Goal: Task Accomplishment & Management: Manage account settings

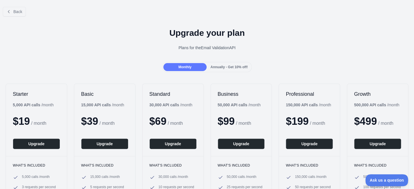
scroll to position [27, 0]
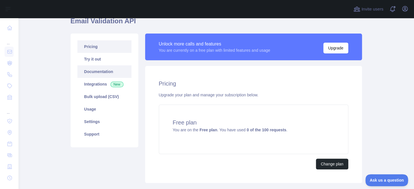
click at [108, 69] on link "Documentation" at bounding box center [104, 71] width 54 height 13
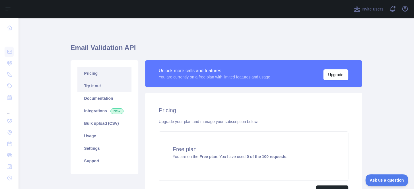
click at [112, 83] on link "Try it out" at bounding box center [104, 86] width 54 height 13
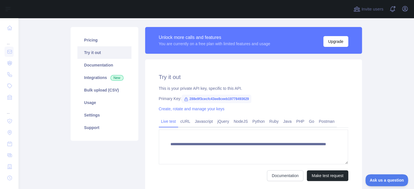
scroll to position [47, 0]
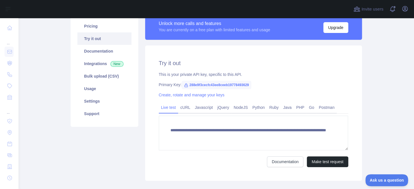
click at [184, 85] on icon at bounding box center [185, 85] width 3 height 3
click at [206, 85] on span "288e9f3cecfc43ee8ceeb19778493629" at bounding box center [217, 85] width 70 height 9
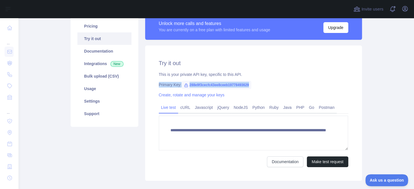
click at [206, 85] on span "288e9f3cecfc43ee8ceeb19778493629" at bounding box center [217, 85] width 70 height 9
click at [200, 94] on link "Create, rotate and manage your keys" at bounding box center [192, 95] width 66 height 5
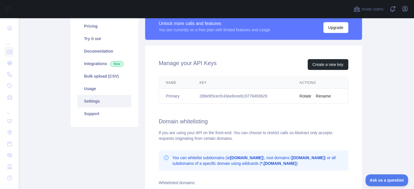
click at [242, 94] on td "288e9f3cecfc43ee8ceeb19778493629" at bounding box center [243, 96] width 100 height 15
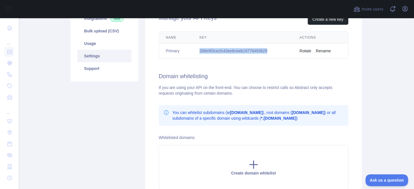
scroll to position [99, 0]
